Goal: Information Seeking & Learning: Learn about a topic

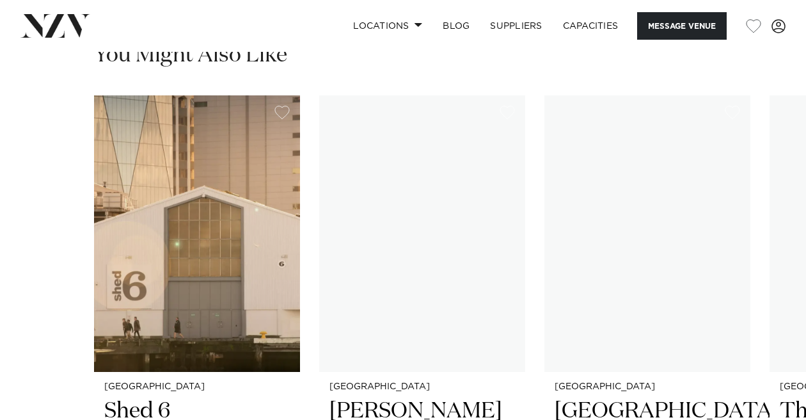
scroll to position [1730, 0]
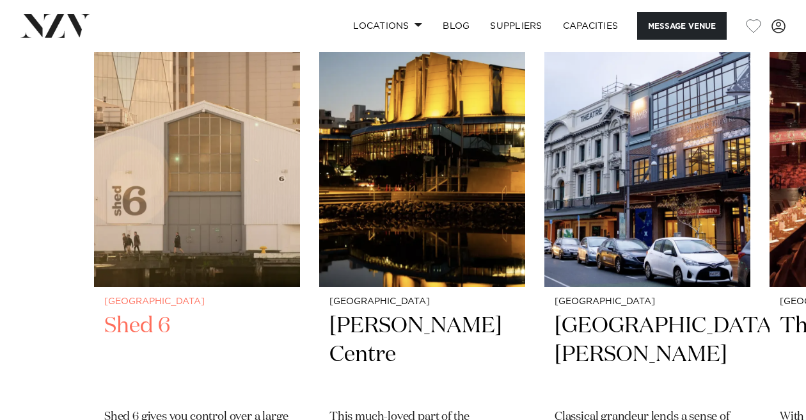
click at [264, 149] on img "1 / 4" at bounding box center [197, 148] width 206 height 276
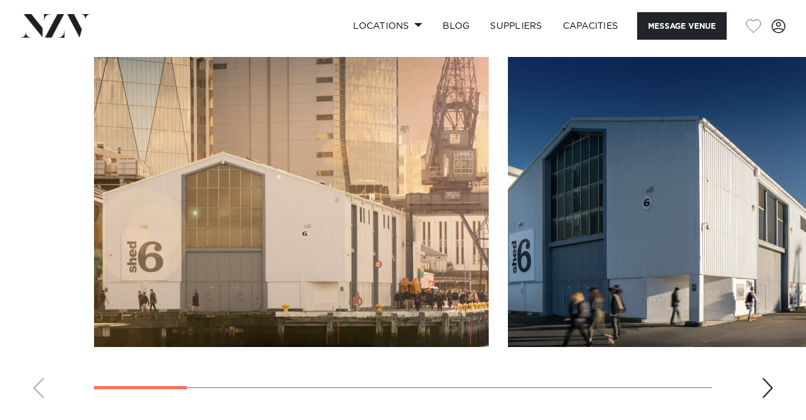
scroll to position [1522, 0]
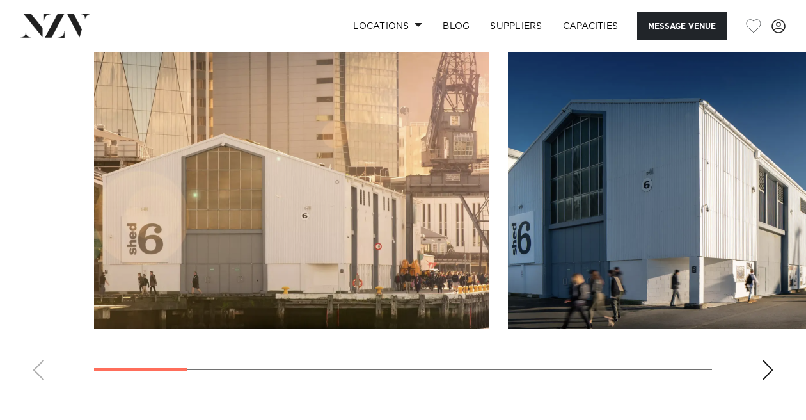
click at [756, 331] on swiper-container at bounding box center [403, 214] width 806 height 351
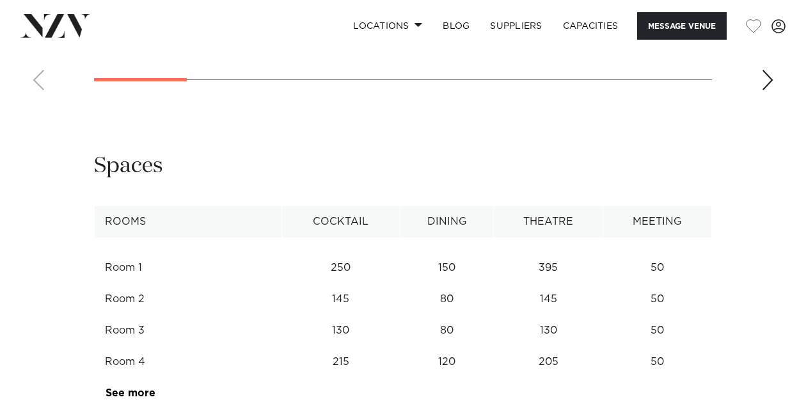
scroll to position [1814, 0]
click at [349, 213] on table "Rooms Cocktail Dining Theatre Meeting Room 1 250 150 395 50 Room 2 145 80 145 5…" at bounding box center [403, 305] width 618 height 202
click at [185, 235] on tbody "Room 1 250 150 395 50 Room 2 145 80 145 50 Room 3 130 80 130 50 Room 4 215 120 …" at bounding box center [403, 320] width 617 height 171
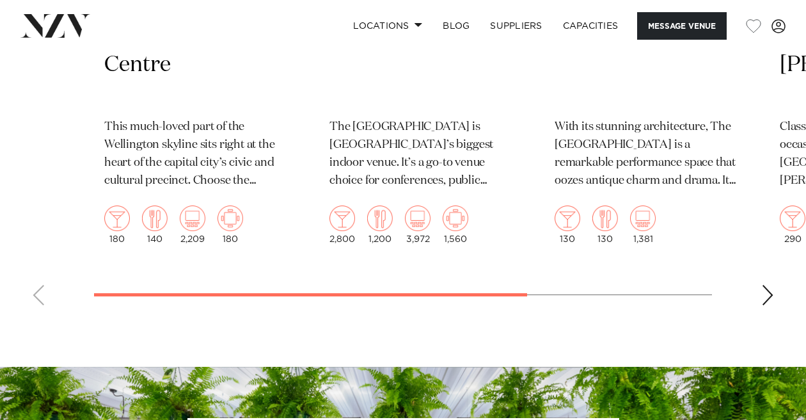
scroll to position [2603, 0]
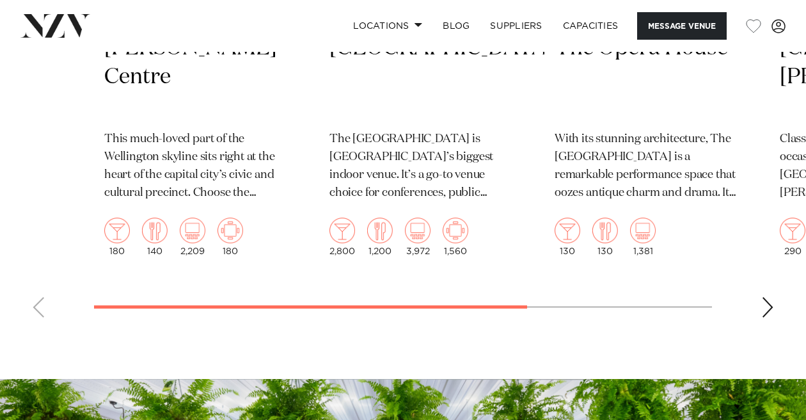
click at [773, 297] on div "Next slide" at bounding box center [767, 307] width 13 height 20
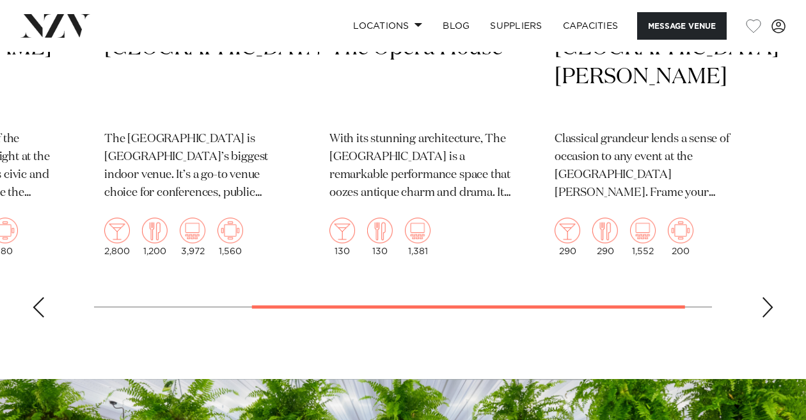
click at [773, 297] on div "Next slide" at bounding box center [767, 307] width 13 height 20
